Goal: Browse casually

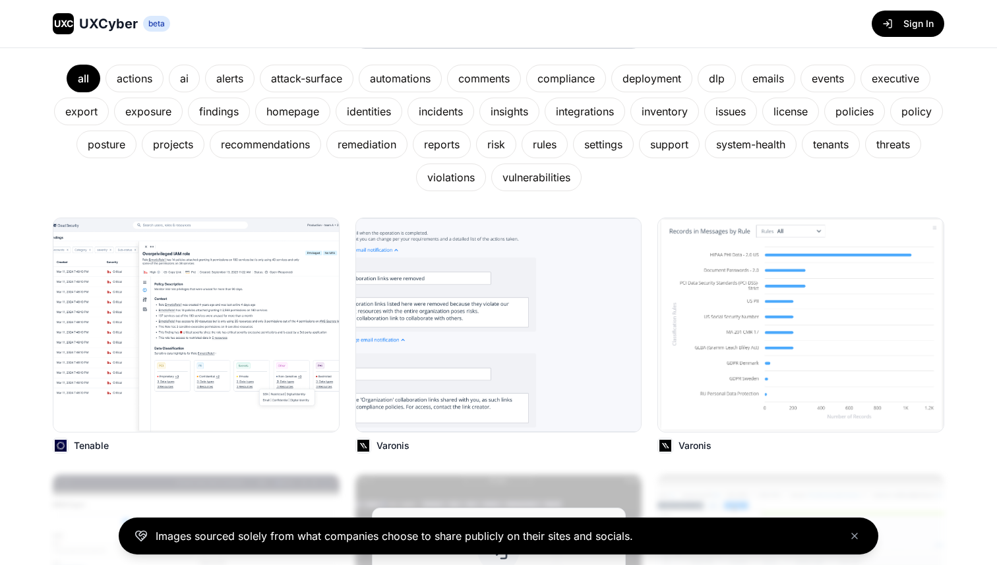
scroll to position [230, 0]
click at [136, 383] on img at bounding box center [196, 326] width 288 height 216
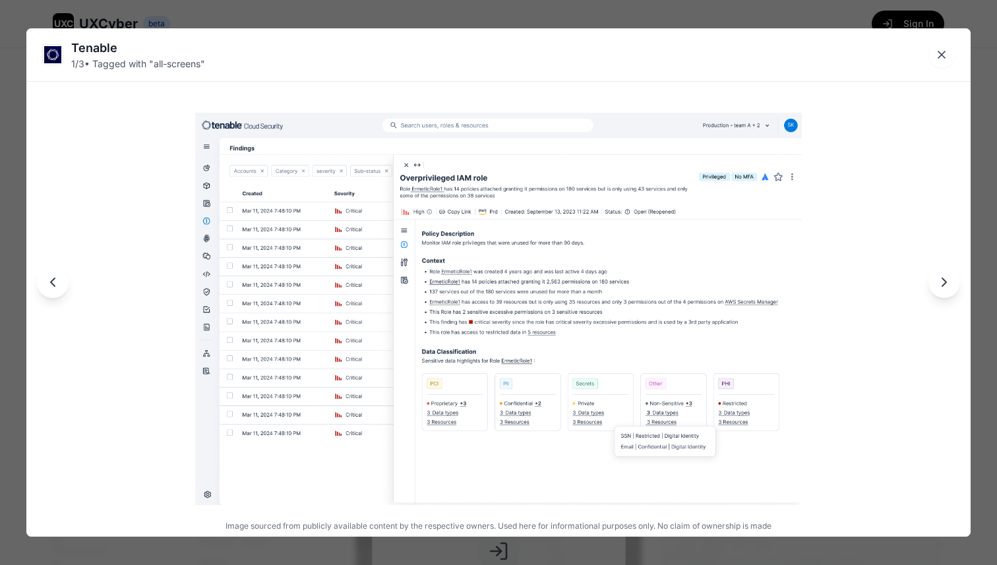
click at [945, 280] on icon "Next image" at bounding box center [944, 282] width 16 height 16
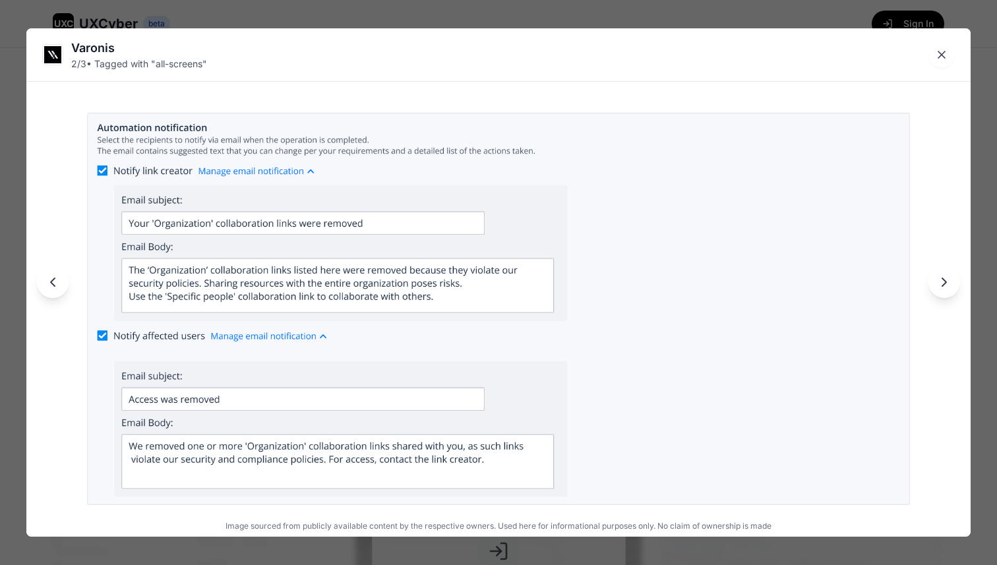
click at [945, 280] on icon "Next image" at bounding box center [944, 282] width 16 height 16
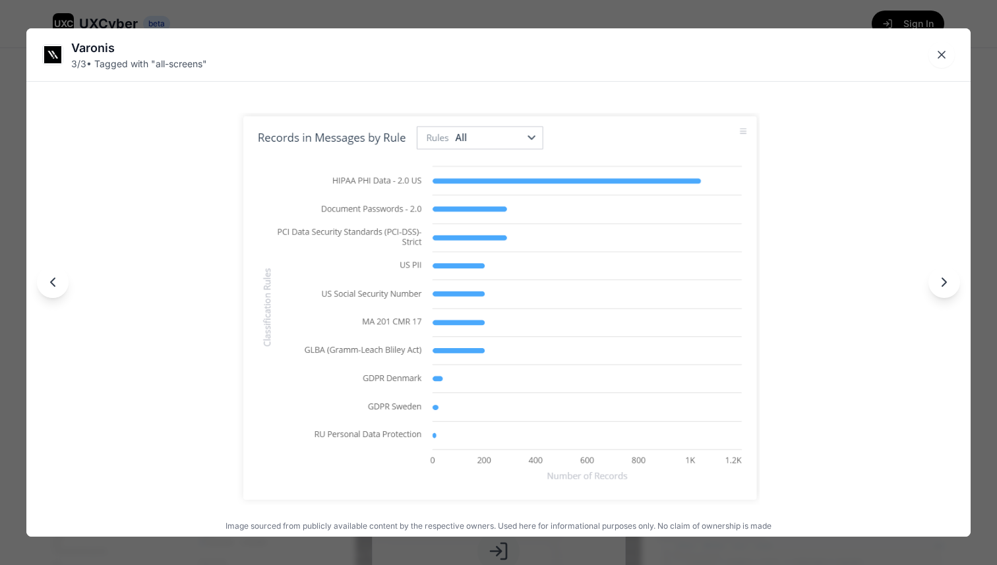
click at [945, 280] on icon "Next image" at bounding box center [944, 282] width 16 height 16
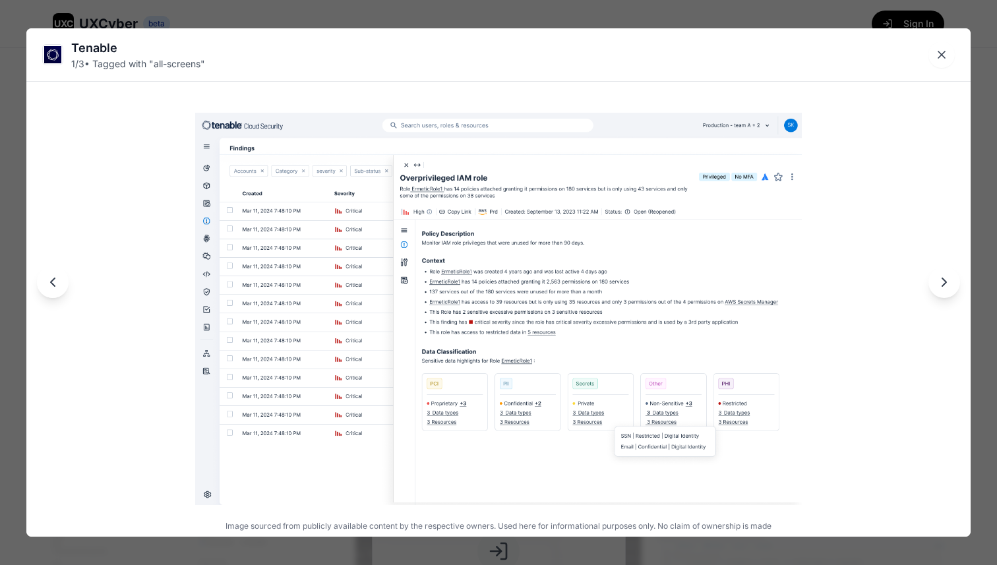
click at [945, 280] on icon "Next image" at bounding box center [944, 282] width 16 height 16
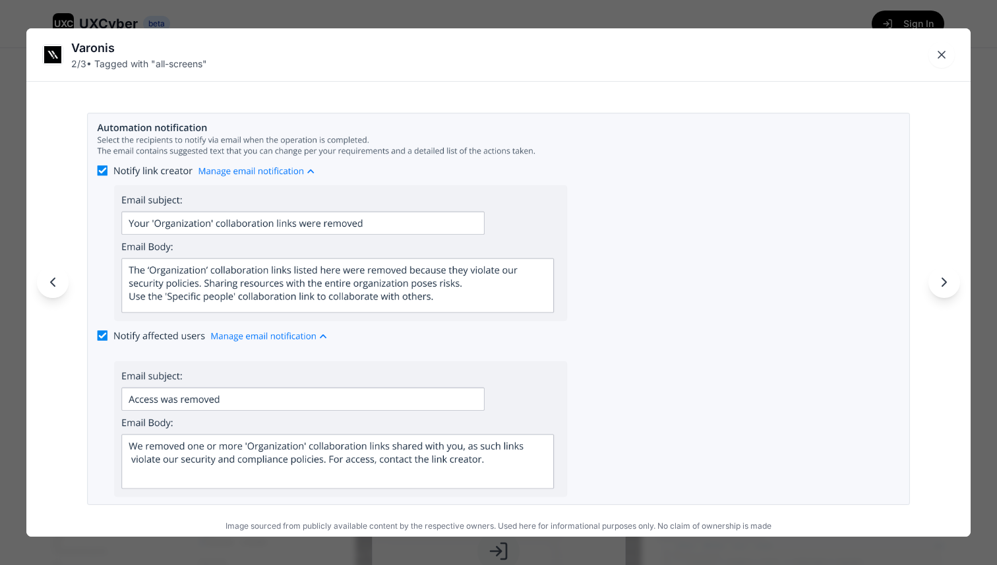
click at [945, 280] on icon "Next image" at bounding box center [944, 282] width 16 height 16
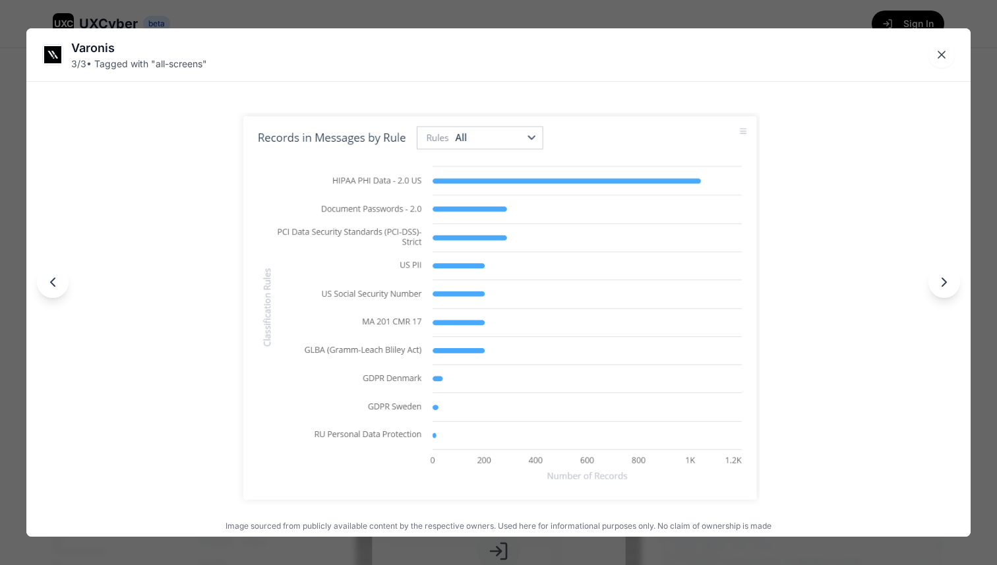
click at [945, 280] on icon "Next image" at bounding box center [944, 282] width 16 height 16
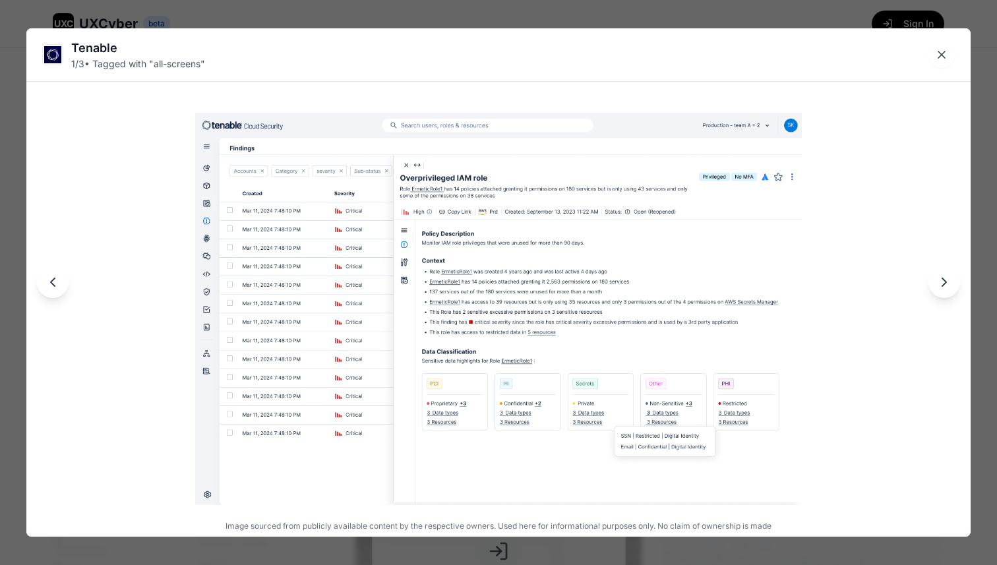
click at [945, 280] on icon "Next image" at bounding box center [944, 282] width 16 height 16
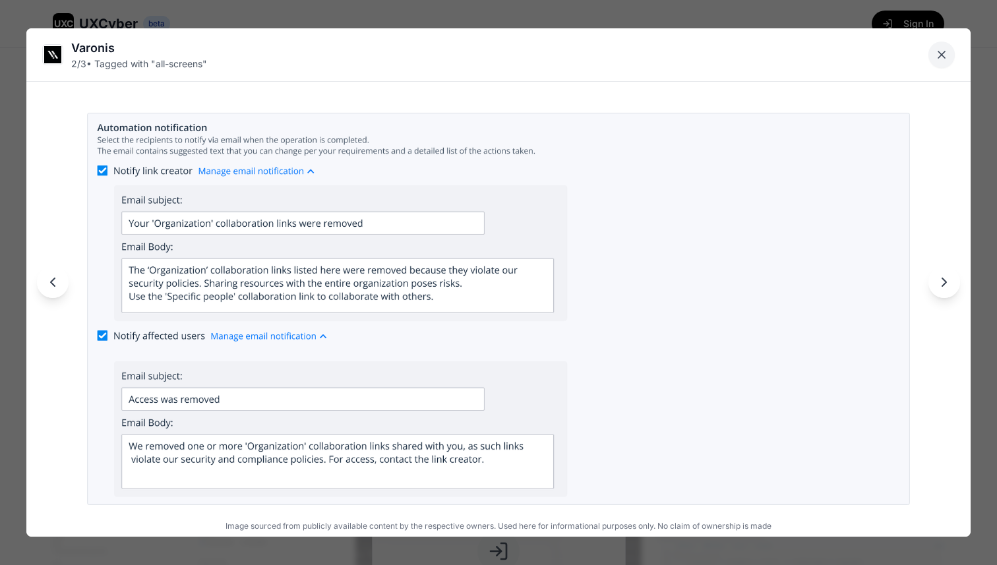
click at [930, 54] on button "Close lightbox" at bounding box center [941, 55] width 26 height 26
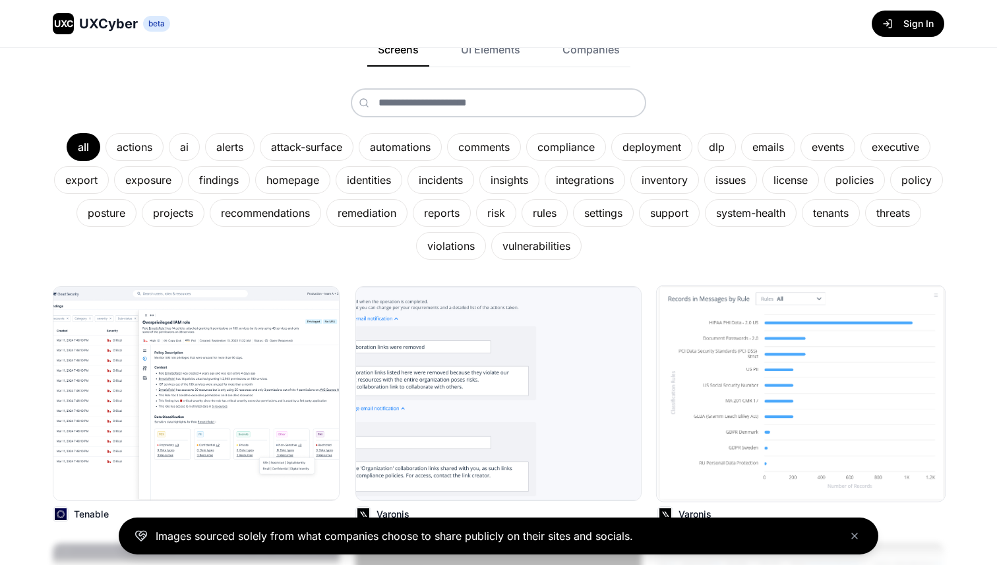
scroll to position [0, 0]
